Goal: Communication & Community: Answer question/provide support

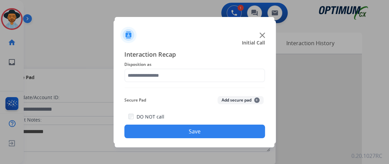
click at [147, 63] on span "Disposition as" at bounding box center [194, 64] width 141 height 8
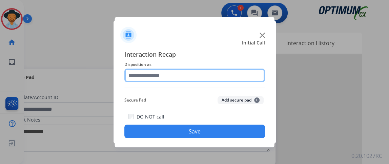
click at [155, 69] on input "text" at bounding box center [194, 75] width 141 height 14
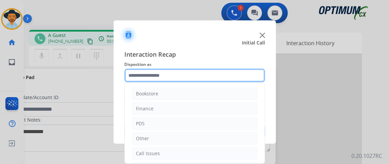
scroll to position [44, 0]
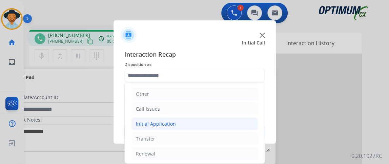
click at [234, 126] on li "Initial Application" at bounding box center [195, 123] width 126 height 13
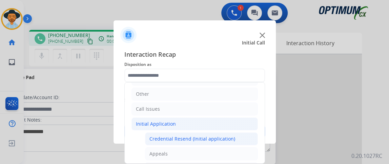
click at [230, 140] on div "Credential Resend (Initial application)" at bounding box center [193, 138] width 86 height 7
type input "**********"
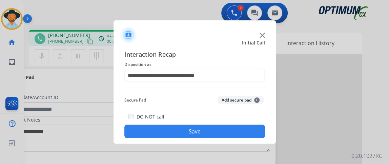
click at [232, 136] on button "Save" at bounding box center [194, 131] width 141 height 14
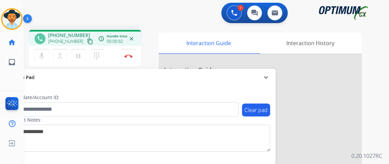
click at [87, 38] on mat-icon "content_copy" at bounding box center [90, 41] width 6 height 6
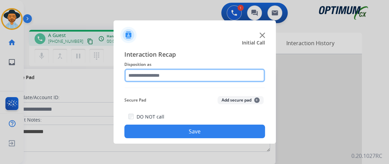
click at [199, 78] on input "text" at bounding box center [194, 75] width 141 height 14
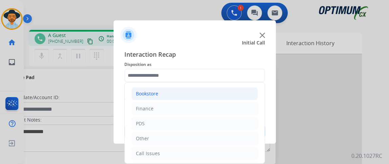
click at [200, 94] on li "Bookstore" at bounding box center [195, 93] width 126 height 13
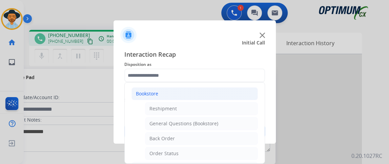
click at [201, 96] on li "Bookstore" at bounding box center [195, 93] width 126 height 13
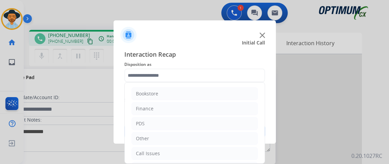
click at [265, 104] on div "Interaction Recap Disposition as Bookstore Finance PDS Other Call Issues Initia…" at bounding box center [195, 93] width 162 height 99
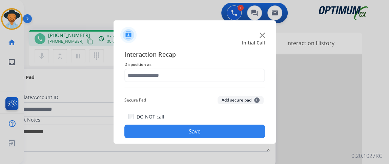
drag, startPoint x: 263, startPoint y: 101, endPoint x: 263, endPoint y: 140, distance: 38.3
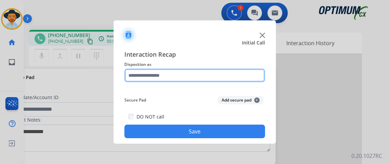
click at [238, 79] on input "text" at bounding box center [194, 75] width 141 height 14
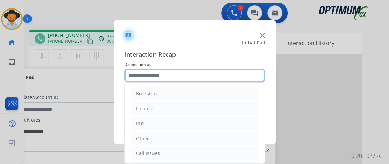
scroll to position [44, 0]
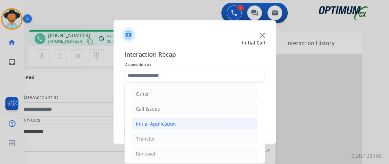
click at [217, 123] on li "Initial Application" at bounding box center [195, 123] width 126 height 13
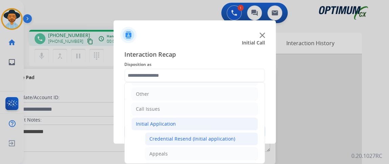
click at [217, 137] on div "Credential Resend (Initial application)" at bounding box center [193, 138] width 86 height 7
type input "**********"
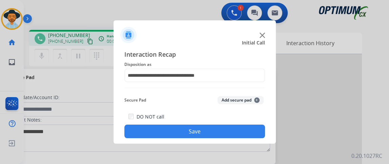
click at [217, 137] on button "Save" at bounding box center [194, 131] width 141 height 14
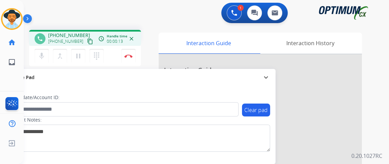
click at [87, 41] on mat-icon "content_copy" at bounding box center [90, 41] width 6 height 6
click at [126, 58] on button "Disconnect" at bounding box center [128, 56] width 14 height 14
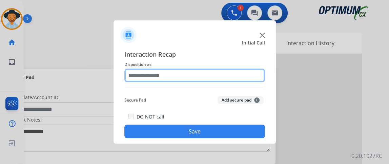
click at [197, 76] on input "text" at bounding box center [194, 75] width 141 height 14
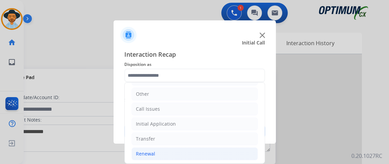
click at [168, 147] on li "Renewal" at bounding box center [195, 153] width 126 height 13
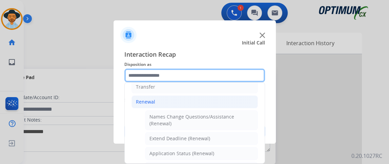
scroll to position [137, 0]
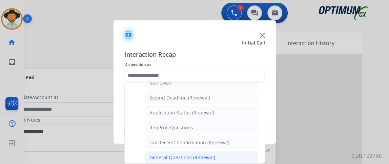
click at [213, 152] on li "General Questions (Renewal)" at bounding box center [201, 157] width 113 height 13
type input "**********"
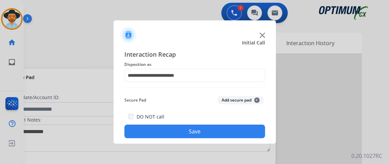
click at [210, 135] on button "Save" at bounding box center [194, 131] width 141 height 14
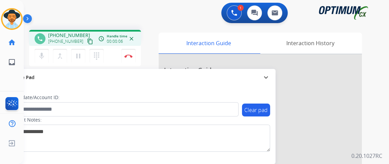
click at [87, 41] on mat-icon "content_copy" at bounding box center [90, 41] width 6 height 6
click at [49, 54] on div "mic Mute merge_type Bridge pause Hold dialpad Dialpad" at bounding box center [71, 56] width 73 height 14
click at [47, 48] on div "mic Mute merge_type Bridge pause Hold dialpad Dialpad Disconnect" at bounding box center [85, 56] width 112 height 20
click at [46, 53] on button "mic Mute" at bounding box center [42, 56] width 14 height 14
click at [43, 54] on mat-icon "mic_off" at bounding box center [42, 56] width 8 height 8
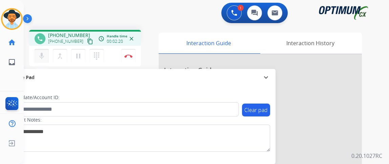
click at [43, 57] on mat-icon "mic" at bounding box center [42, 56] width 8 height 8
click at [36, 55] on button "mic_off Mute" at bounding box center [42, 56] width 14 height 14
click at [125, 56] on img at bounding box center [128, 55] width 8 height 3
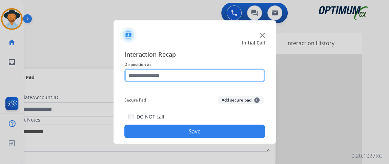
click at [219, 78] on input "text" at bounding box center [194, 75] width 141 height 14
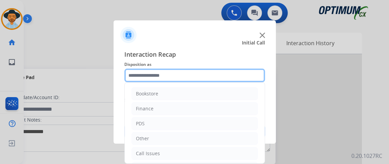
scroll to position [44, 0]
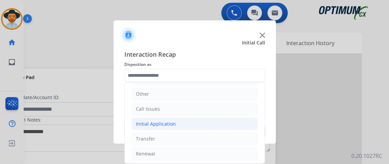
click at [235, 122] on li "Initial Application" at bounding box center [195, 123] width 126 height 13
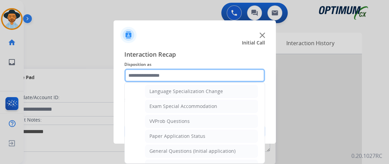
scroll to position [359, 0]
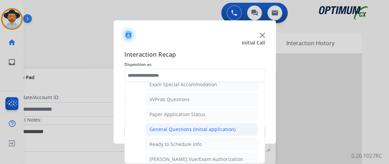
click at [241, 124] on li "General Questions (Initial application)" at bounding box center [201, 129] width 113 height 13
type input "**********"
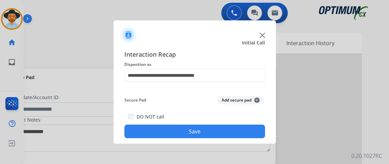
click at [235, 133] on button "Save" at bounding box center [194, 131] width 141 height 14
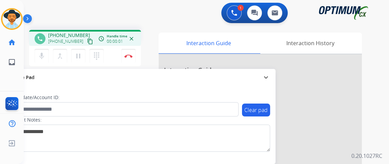
click at [87, 44] on mat-icon "content_copy" at bounding box center [90, 41] width 6 height 6
click at [87, 39] on mat-icon "content_copy" at bounding box center [90, 41] width 6 height 6
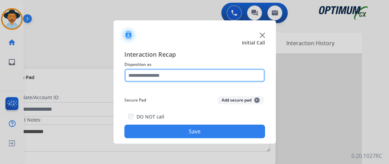
click at [163, 81] on input "text" at bounding box center [194, 75] width 141 height 14
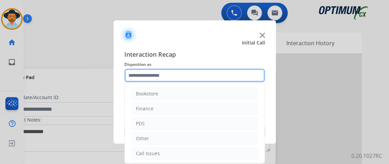
scroll to position [44, 0]
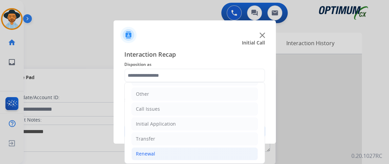
click at [204, 150] on li "Renewal" at bounding box center [195, 153] width 126 height 13
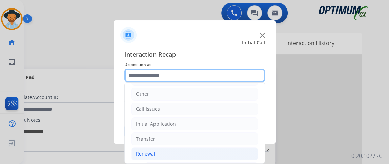
scroll to position [184, 0]
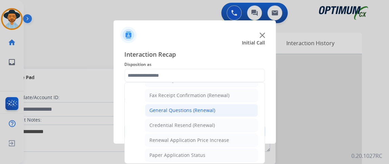
click at [226, 105] on li "General Questions (Renewal)" at bounding box center [201, 110] width 113 height 13
type input "**********"
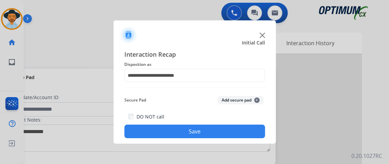
click at [214, 128] on button "Save" at bounding box center [194, 131] width 141 height 14
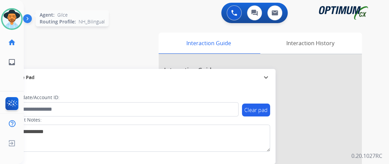
click at [13, 10] on img at bounding box center [11, 18] width 19 height 19
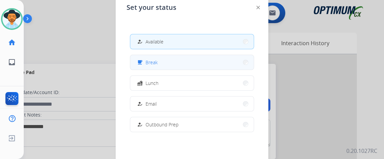
click at [153, 61] on span "Break" at bounding box center [151, 62] width 12 height 7
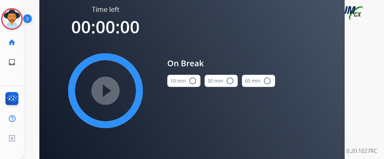
click at [24, 12] on div "0 Voice Interactions 0 Chat Interactions 0 Email Interactions" at bounding box center [196, 14] width 344 height 22
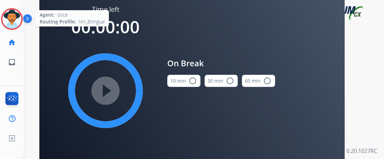
click at [4, 21] on img at bounding box center [11, 18] width 19 height 19
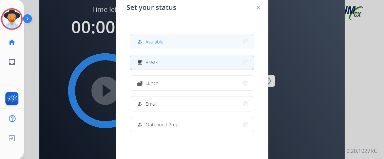
click at [156, 40] on span "Available" at bounding box center [154, 41] width 18 height 7
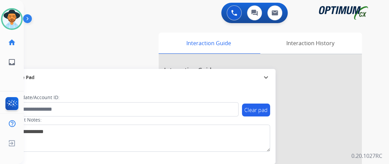
click at [132, 32] on div "swap_horiz Break voice bridge close_fullscreen Connect 3-Way Call merge_type Se…" at bounding box center [198, 165] width 349 height 283
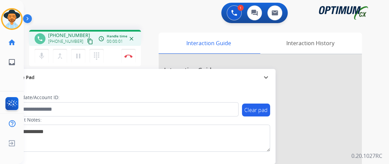
click at [87, 43] on mat-icon "content_copy" at bounding box center [90, 41] width 6 height 6
click at [47, 56] on button "mic Mute" at bounding box center [42, 56] width 14 height 14
click at [42, 58] on mat-icon "mic_off" at bounding box center [42, 56] width 8 height 8
click at [130, 51] on button "Disconnect" at bounding box center [128, 56] width 14 height 14
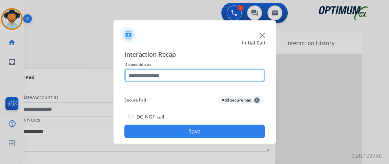
click at [164, 70] on input "text" at bounding box center [194, 75] width 141 height 14
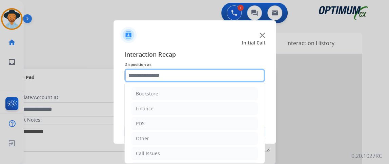
scroll to position [44, 0]
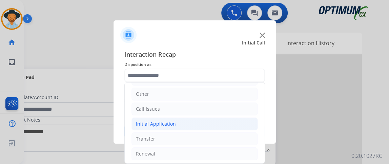
click at [176, 120] on li "Initial Application" at bounding box center [195, 123] width 126 height 13
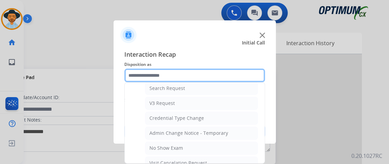
scroll to position [338, 0]
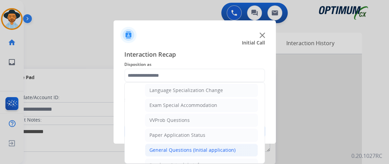
click at [235, 143] on li "General Questions (Initial application)" at bounding box center [201, 149] width 113 height 13
type input "**********"
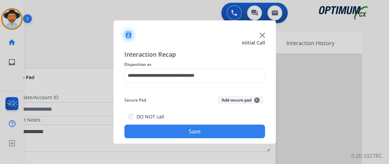
click at [235, 139] on div "**********" at bounding box center [195, 93] width 162 height 99
click at [230, 128] on button "Save" at bounding box center [194, 131] width 141 height 14
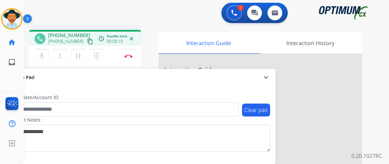
click at [87, 39] on mat-icon "content_copy" at bounding box center [90, 41] width 6 height 6
click at [45, 59] on mat-icon "mic" at bounding box center [42, 56] width 8 height 8
click at [45, 59] on mat-icon "mic_off" at bounding box center [42, 56] width 8 height 8
click at [132, 54] on img at bounding box center [128, 55] width 8 height 3
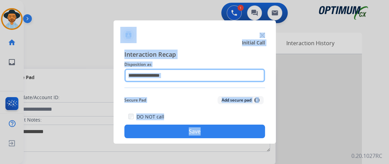
click at [173, 75] on input "text" at bounding box center [194, 75] width 141 height 14
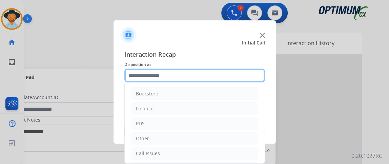
scroll to position [44, 0]
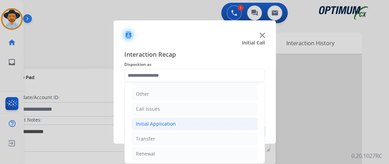
click at [216, 127] on li "Initial Application" at bounding box center [195, 123] width 126 height 13
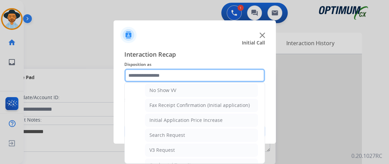
scroll to position [149, 0]
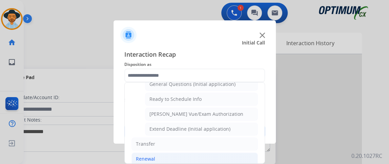
click at [213, 155] on li "Renewal" at bounding box center [195, 158] width 126 height 13
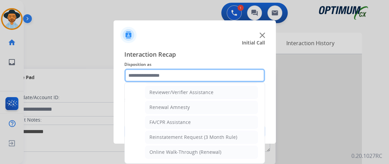
scroll to position [257, 0]
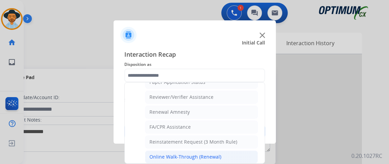
click at [229, 155] on li "Online Walk-Through (Renewal)" at bounding box center [201, 156] width 113 height 13
type input "**********"
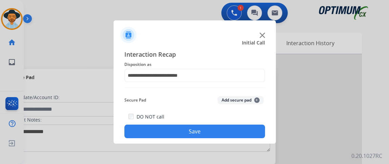
click at [224, 134] on button "Save" at bounding box center [194, 131] width 141 height 14
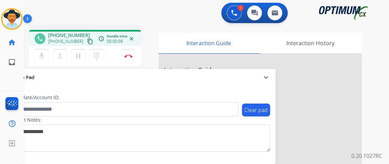
click at [86, 46] on div "mic Mute merge_type Bridge pause Hold dialpad Dialpad Disconnect" at bounding box center [85, 56] width 112 height 20
click at [87, 43] on mat-icon "content_copy" at bounding box center [90, 41] width 6 height 6
click at [87, 39] on mat-icon "content_copy" at bounding box center [90, 41] width 6 height 6
click at [125, 58] on button "Disconnect" at bounding box center [128, 56] width 14 height 14
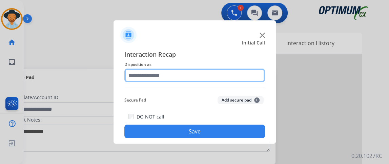
click at [195, 68] on input "text" at bounding box center [194, 75] width 141 height 14
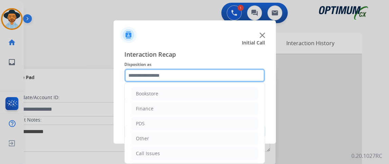
scroll to position [44, 0]
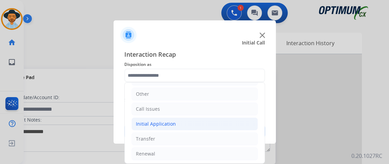
click at [191, 123] on li "Initial Application" at bounding box center [195, 123] width 126 height 13
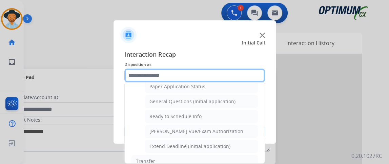
scroll to position [371, 0]
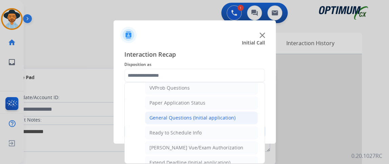
click at [220, 114] on div "General Questions (Initial application)" at bounding box center [193, 117] width 86 height 7
type input "**********"
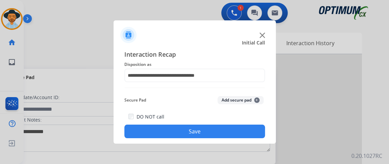
click at [219, 130] on button "Save" at bounding box center [194, 131] width 141 height 14
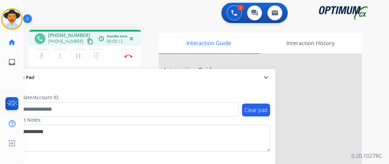
click at [86, 37] on button "content_copy" at bounding box center [90, 41] width 8 height 8
click at [41, 52] on mat-icon "mic" at bounding box center [42, 56] width 8 height 8
click at [40, 48] on div "mic_off Mute merge_type Bridge pause Hold dialpad Dialpad Disconnect" at bounding box center [85, 56] width 112 height 20
click at [43, 56] on mat-icon "mic_off" at bounding box center [42, 56] width 8 height 8
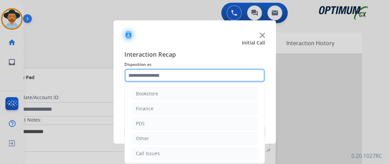
click at [148, 69] on input "text" at bounding box center [194, 75] width 141 height 14
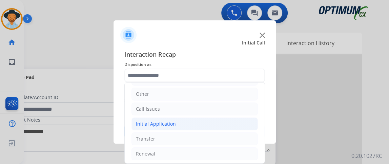
click at [222, 117] on li "Initial Application" at bounding box center [195, 123] width 126 height 13
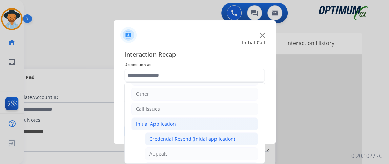
click at [220, 132] on li "Credential Resend (Initial application)" at bounding box center [201, 138] width 113 height 13
type input "**********"
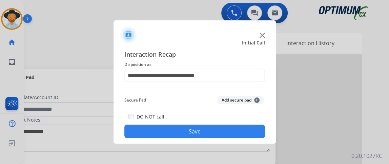
click at [220, 133] on button "Save" at bounding box center [194, 131] width 141 height 14
